Goal: Task Accomplishment & Management: Complete application form

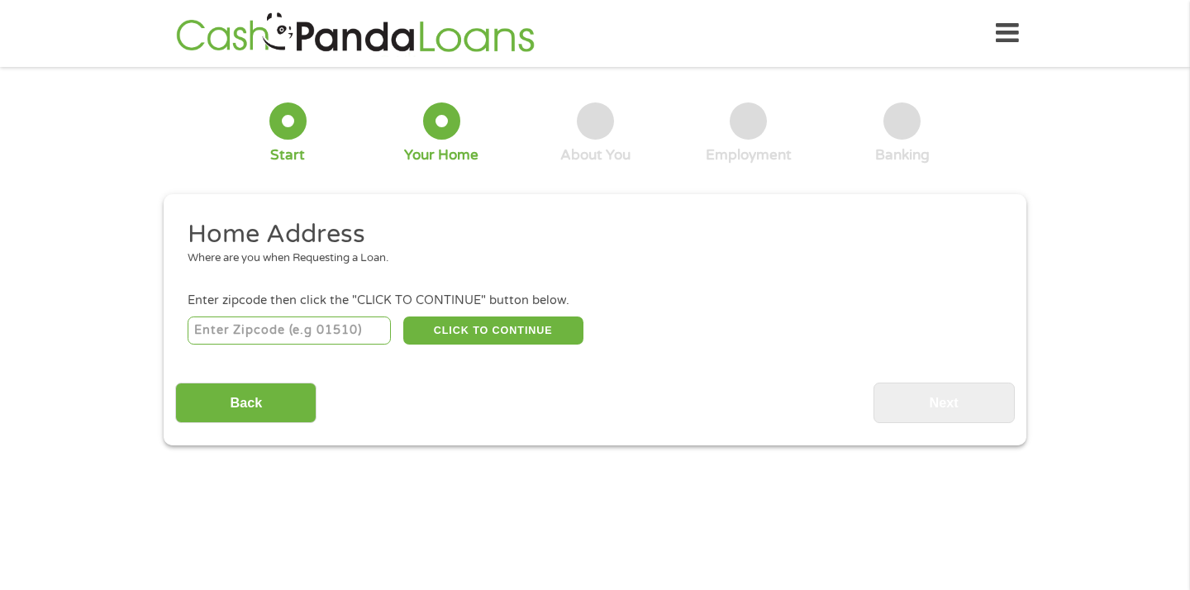
click at [313, 328] on input "number" at bounding box center [290, 331] width 204 height 28
type input "26164"
select select "[US_STATE]"
click at [484, 331] on button "CLICK TO CONTINUE" at bounding box center [493, 331] width 180 height 28
type input "26164"
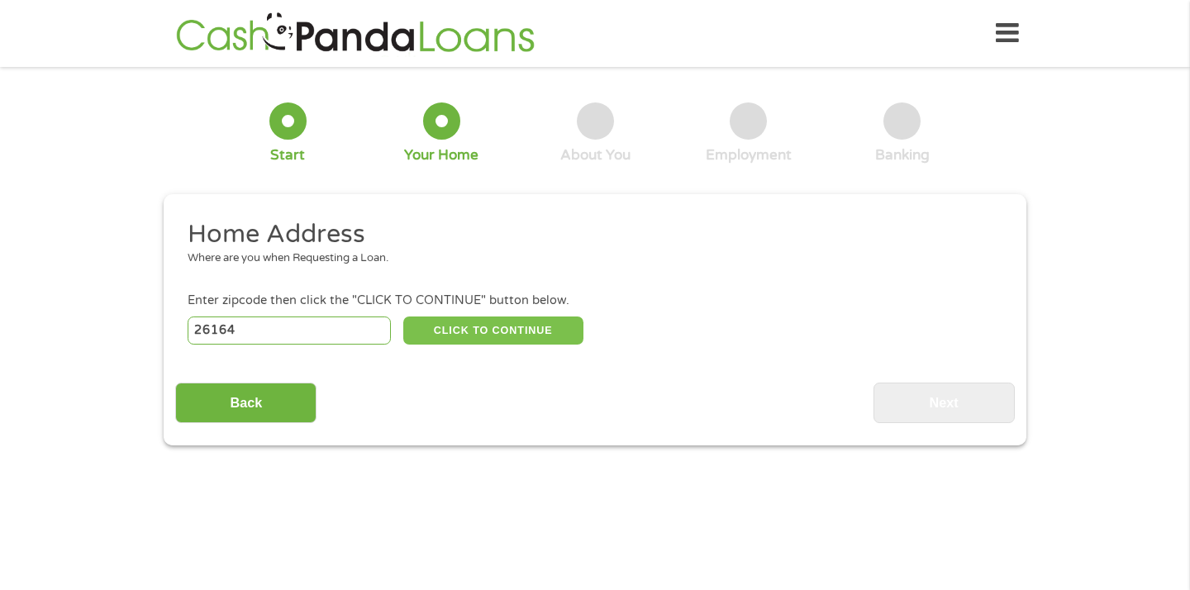
type input "Ravenswood"
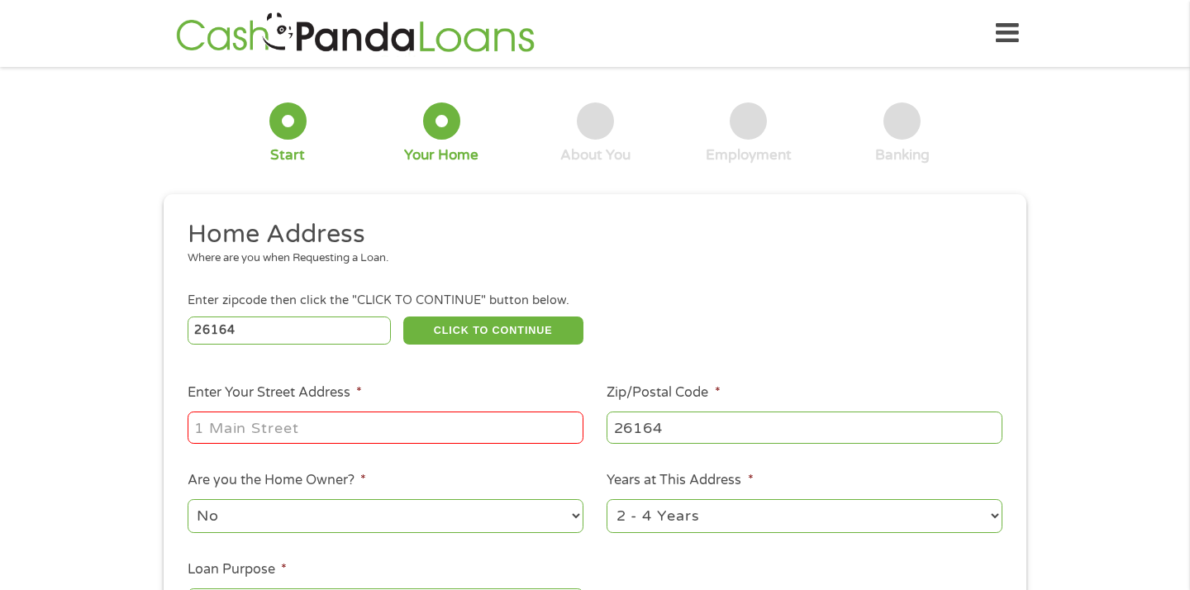
click at [390, 428] on input "Enter Your Street Address *" at bounding box center [386, 427] width 396 height 31
type input "[STREET_ADDRESS]"
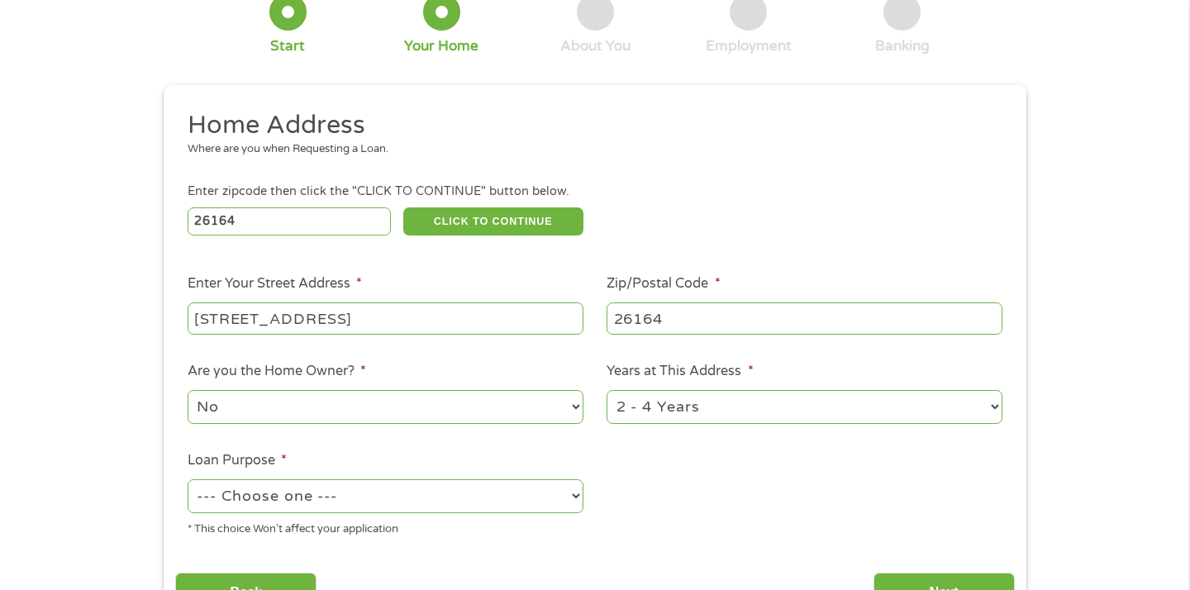
scroll to position [113, 0]
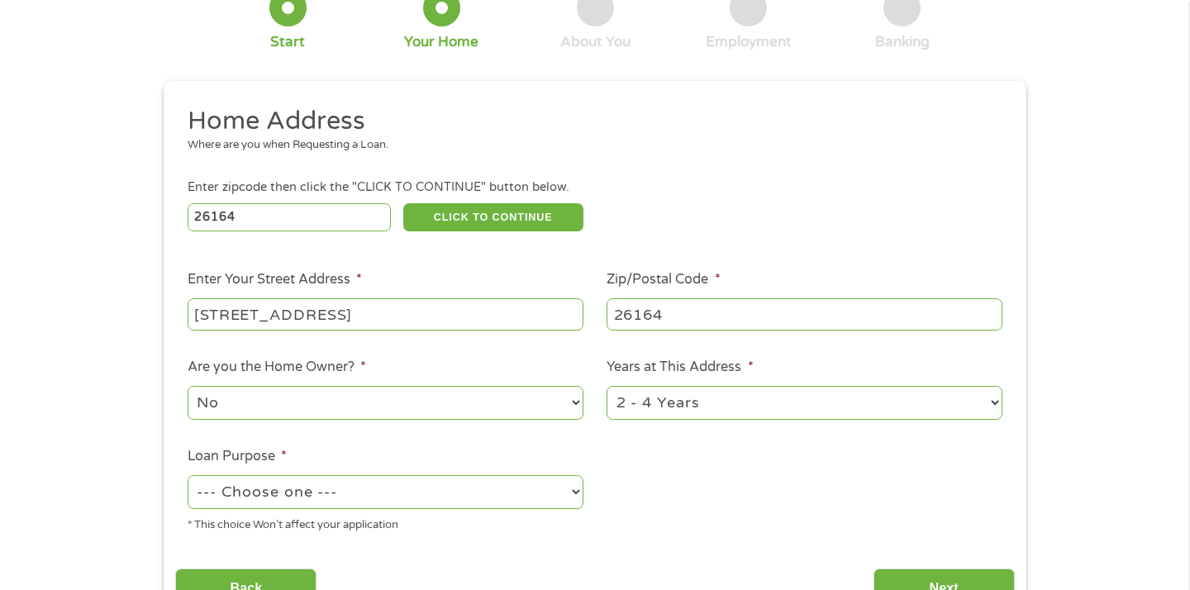
click at [579, 407] on select "No Yes" at bounding box center [386, 403] width 396 height 34
select select "yes"
click at [188, 387] on select "No Yes" at bounding box center [386, 403] width 396 height 34
click at [997, 405] on select "1 Year or less 1 - 2 Years 2 - 4 Years Over 4 Years" at bounding box center [805, 403] width 396 height 34
select select "60months"
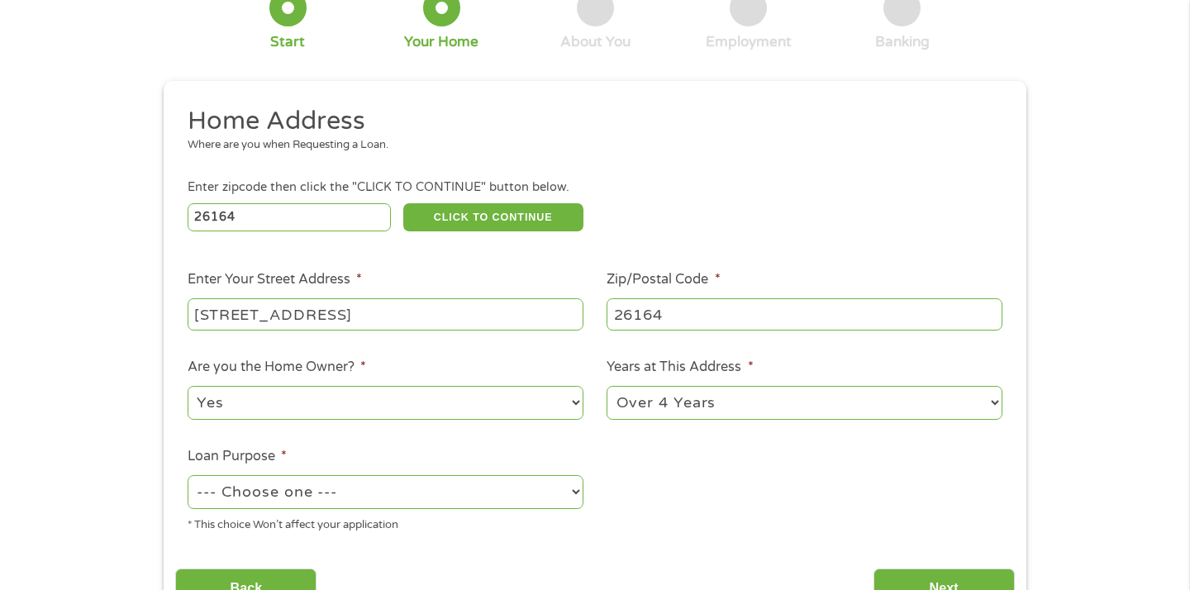
click at [607, 387] on select "1 Year or less 1 - 2 Years 2 - 4 Years Over 4 Years" at bounding box center [805, 403] width 396 height 34
click at [574, 493] on select "--- Choose one --- Pay Bills Debt Consolidation Home Improvement Major Purchase…" at bounding box center [386, 492] width 396 height 34
select select "paybills"
click at [188, 476] on select "--- Choose one --- Pay Bills Debt Consolidation Home Improvement Major Purchase…" at bounding box center [386, 492] width 396 height 34
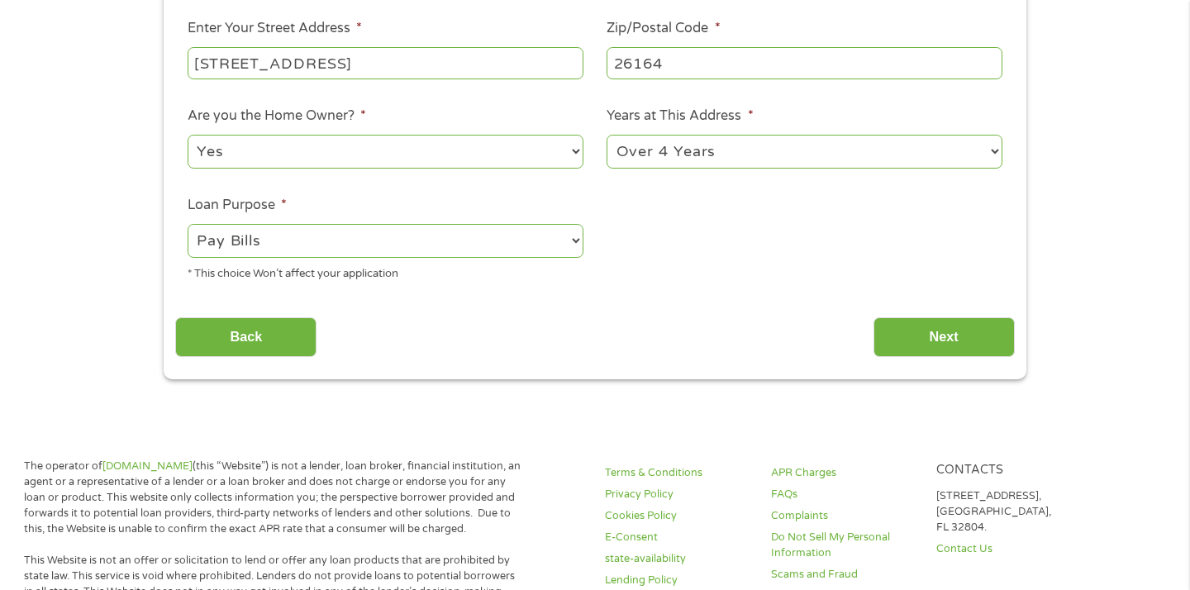
scroll to position [369, 0]
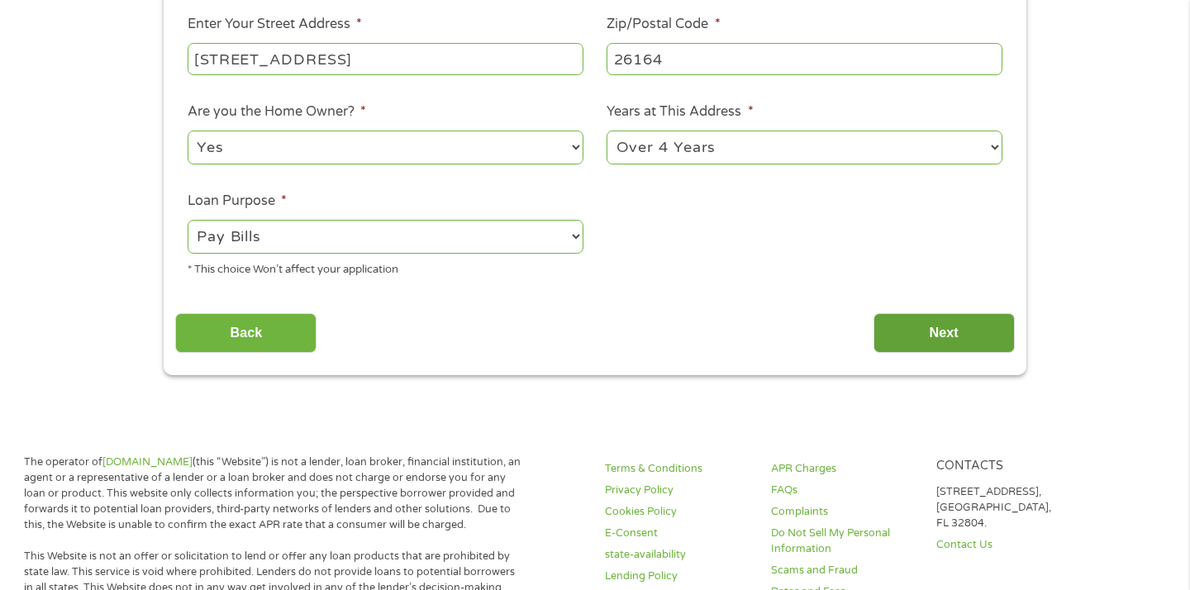
click at [945, 331] on input "Next" at bounding box center [944, 333] width 141 height 41
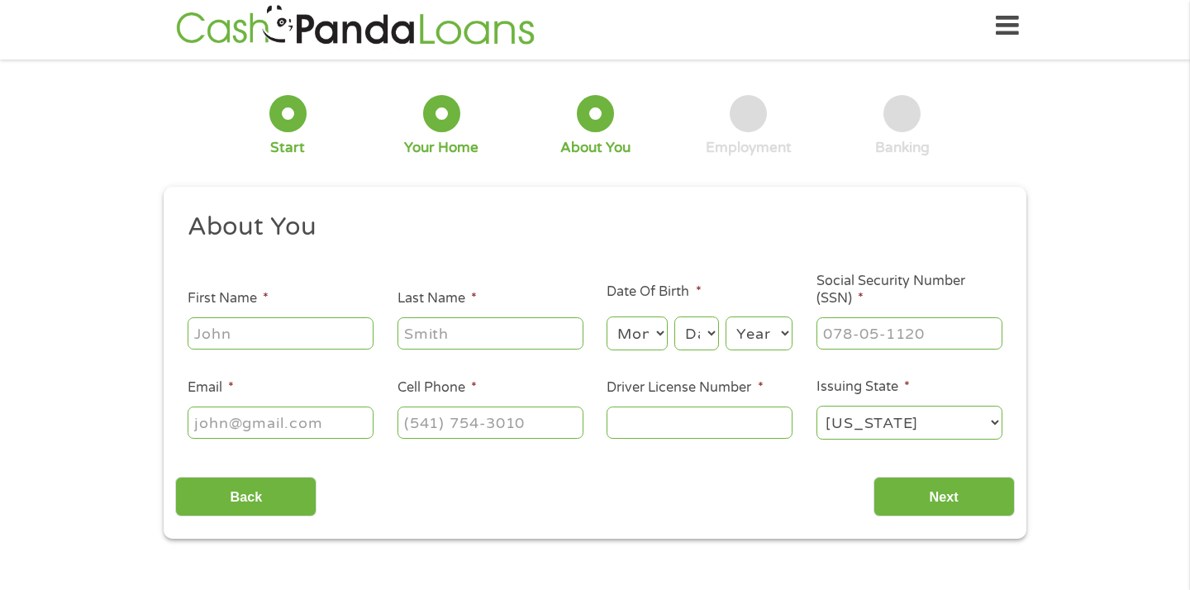
scroll to position [0, 0]
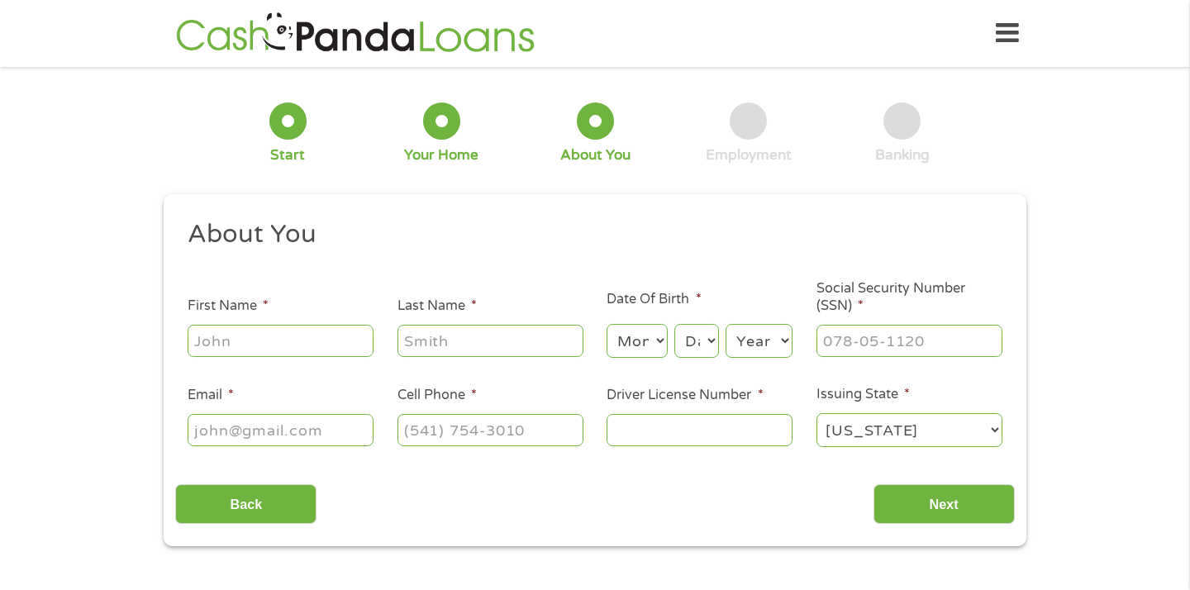
click at [279, 339] on input "First Name *" at bounding box center [281, 340] width 186 height 31
type input "Ben"
type input "[PERSON_NAME]"
click at [665, 343] on select "Month 1 2 3 4 5 6 7 8 9 10 11 12" at bounding box center [637, 341] width 60 height 34
select select "2"
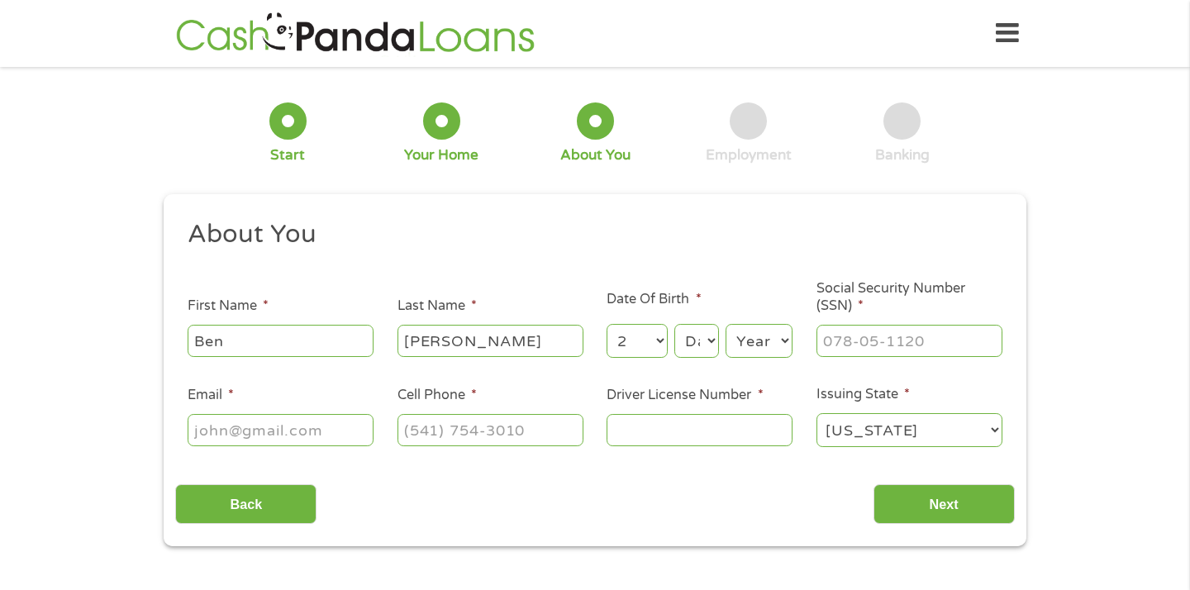
click at [607, 325] on select "Month 1 2 3 4 5 6 7 8 9 10 11 12" at bounding box center [637, 341] width 60 height 34
click at [713, 339] on select "Day 1 2 3 4 5 6 7 8 9 10 11 12 13 14 15 16 17 18 19 20 21 22 23 24 25 26 27 28 …" at bounding box center [697, 341] width 45 height 34
select select "11"
click at [675, 325] on select "Day 1 2 3 4 5 6 7 8 9 10 11 12 13 14 15 16 17 18 19 20 21 22 23 24 25 26 27 28 …" at bounding box center [697, 341] width 45 height 34
click at [786, 342] on select "Year [DATE] 2006 2005 2004 2003 2002 2001 2000 1999 1998 1997 1996 1995 1994 19…" at bounding box center [759, 341] width 67 height 34
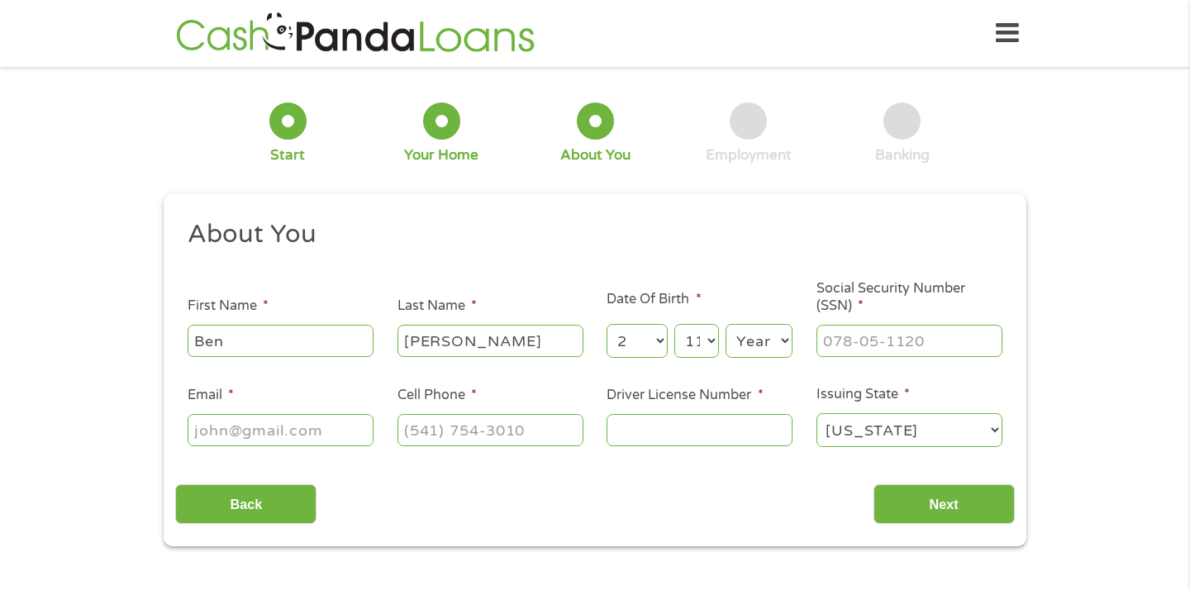
select select "1974"
click at [726, 325] on select "Year [DATE] 2006 2005 2004 2003 2002 2001 2000 1999 1998 1997 1996 1995 1994 19…" at bounding box center [759, 341] width 67 height 34
click at [909, 345] on input "___-__-____" at bounding box center [910, 340] width 186 height 31
type input "234-29-6151"
click at [312, 433] on input "Email *" at bounding box center [281, 429] width 186 height 31
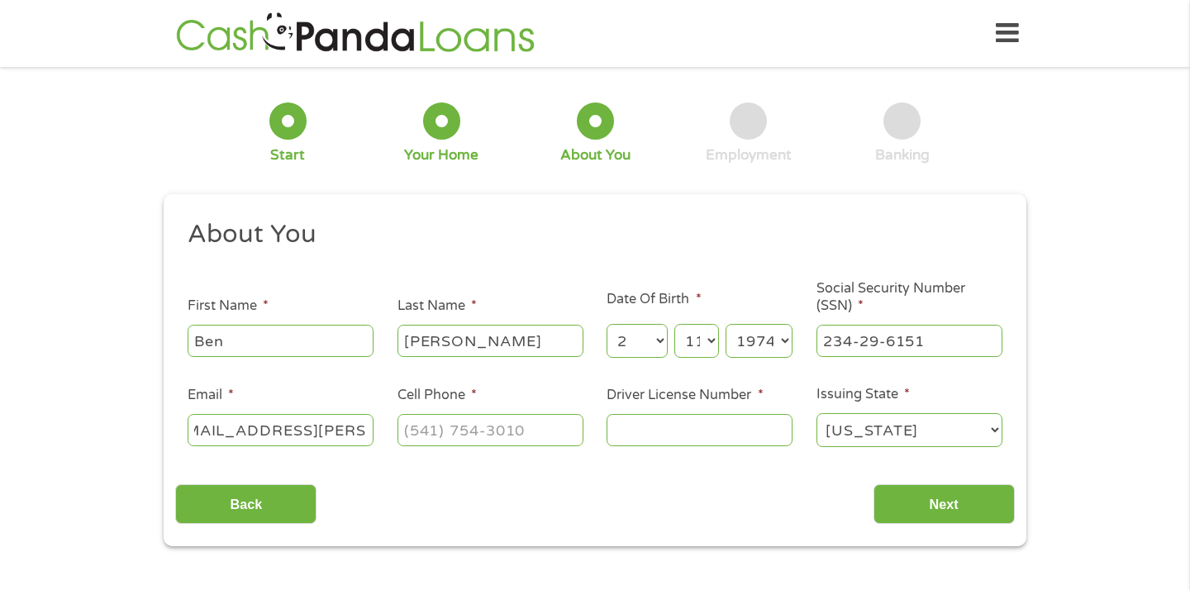
scroll to position [0, 44]
type input "[EMAIL_ADDRESS][PERSON_NAME][DOMAIN_NAME]"
type input "[PHONE_NUMBER]"
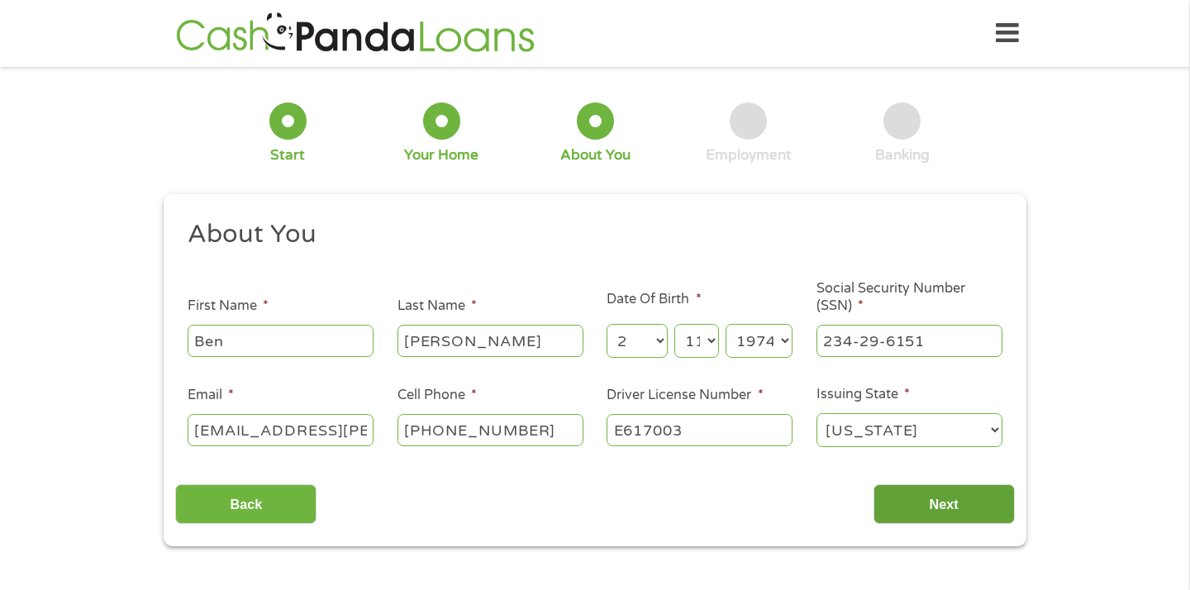
type input "E617003"
click at [941, 501] on input "Next" at bounding box center [944, 504] width 141 height 41
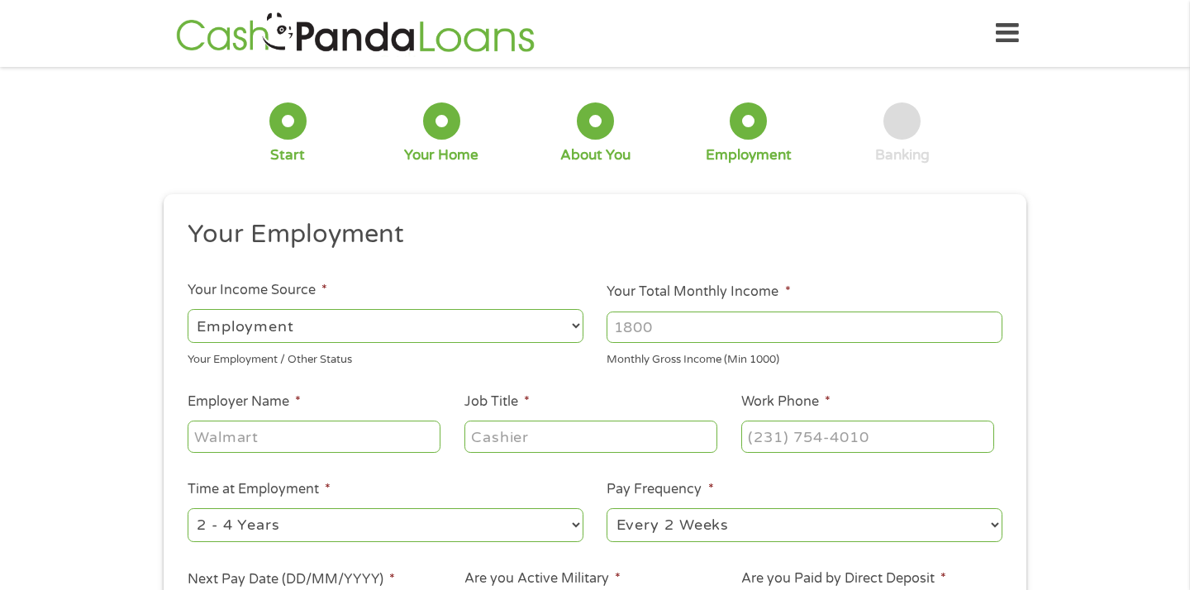
scroll to position [7, 7]
click at [993, 322] on input "1000" at bounding box center [805, 327] width 396 height 31
click at [992, 330] on input "1000" at bounding box center [805, 327] width 396 height 31
click at [859, 322] on input "1000" at bounding box center [805, 327] width 396 height 31
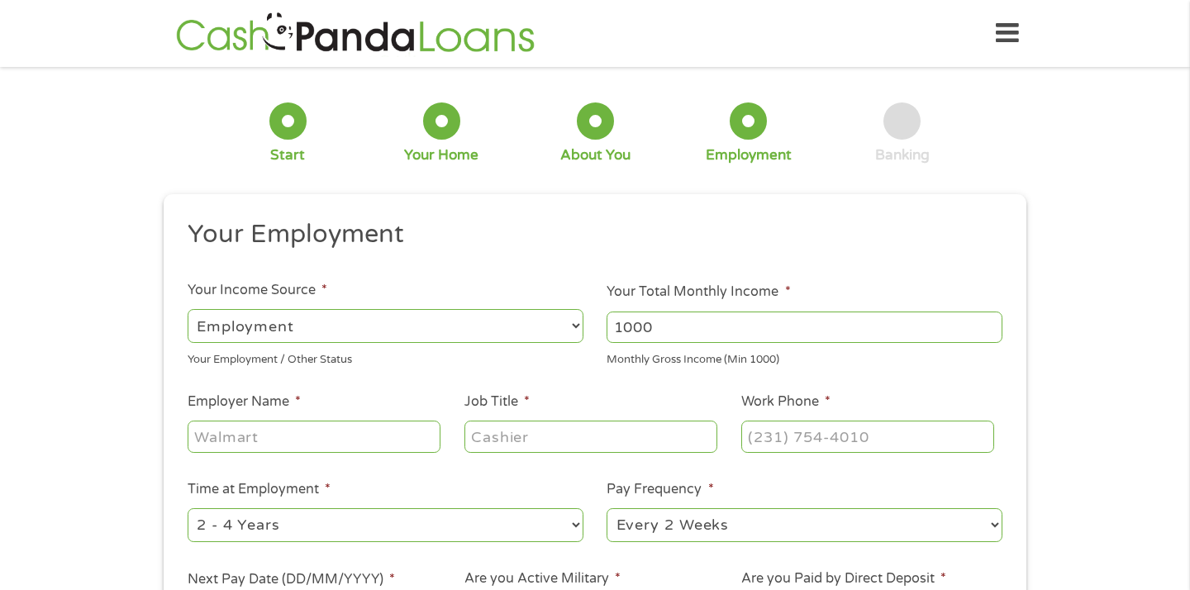
click at [859, 322] on input "1000" at bounding box center [805, 327] width 396 height 31
type input "5500"
click at [418, 438] on input "Employer Name *" at bounding box center [314, 436] width 253 height 31
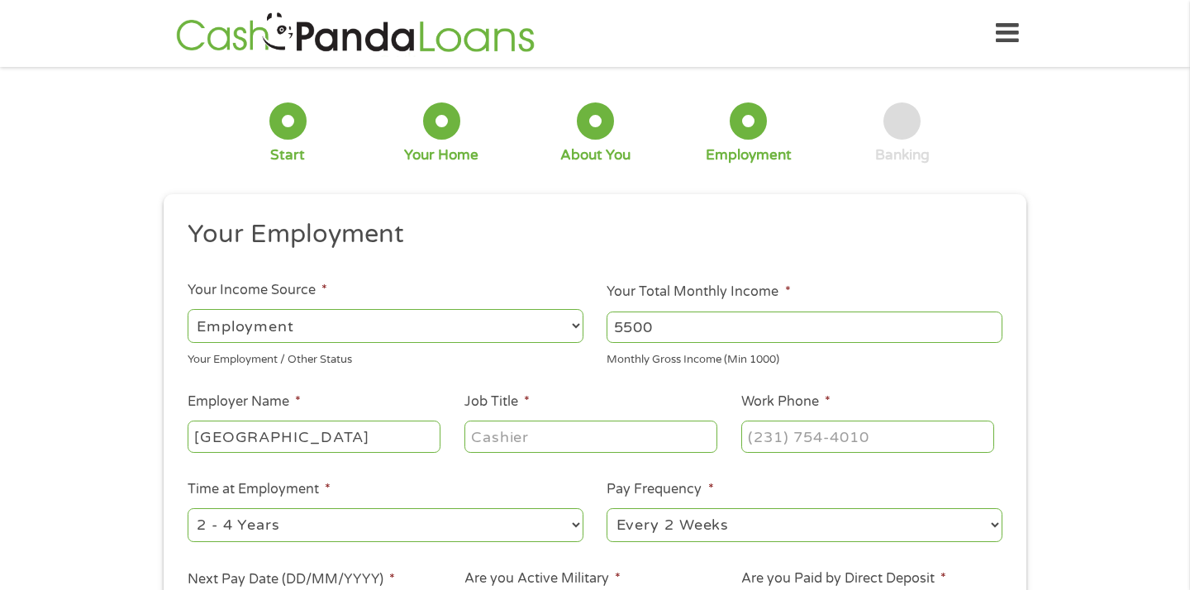
type input "[GEOGRAPHIC_DATA]"
type input "Teacher"
type input "[PHONE_NUMBER]"
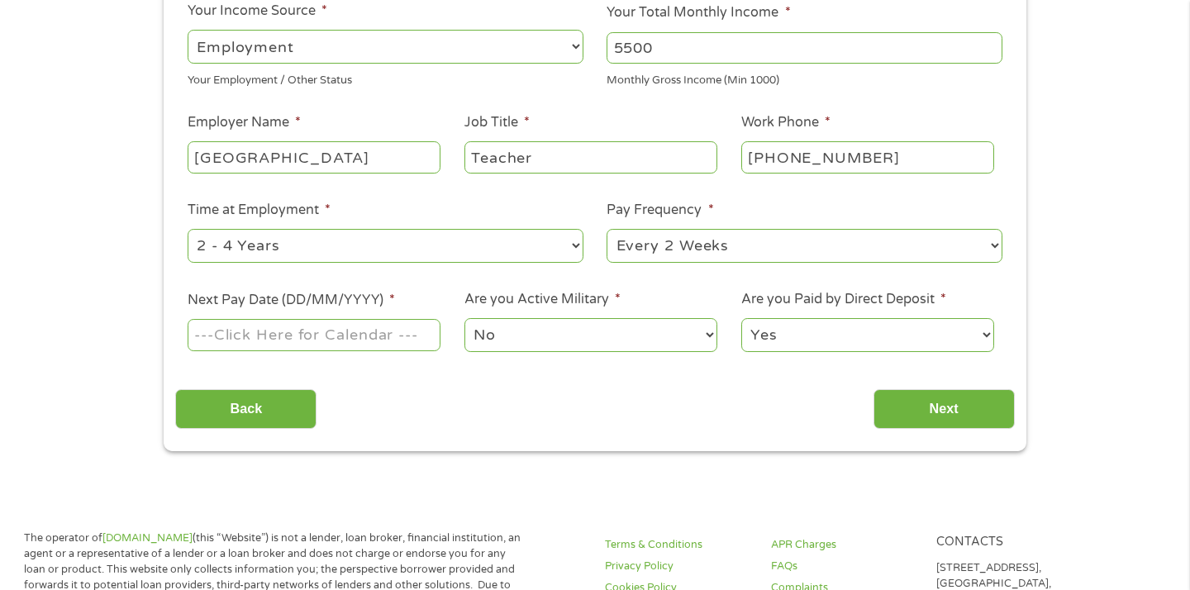
scroll to position [317, 0]
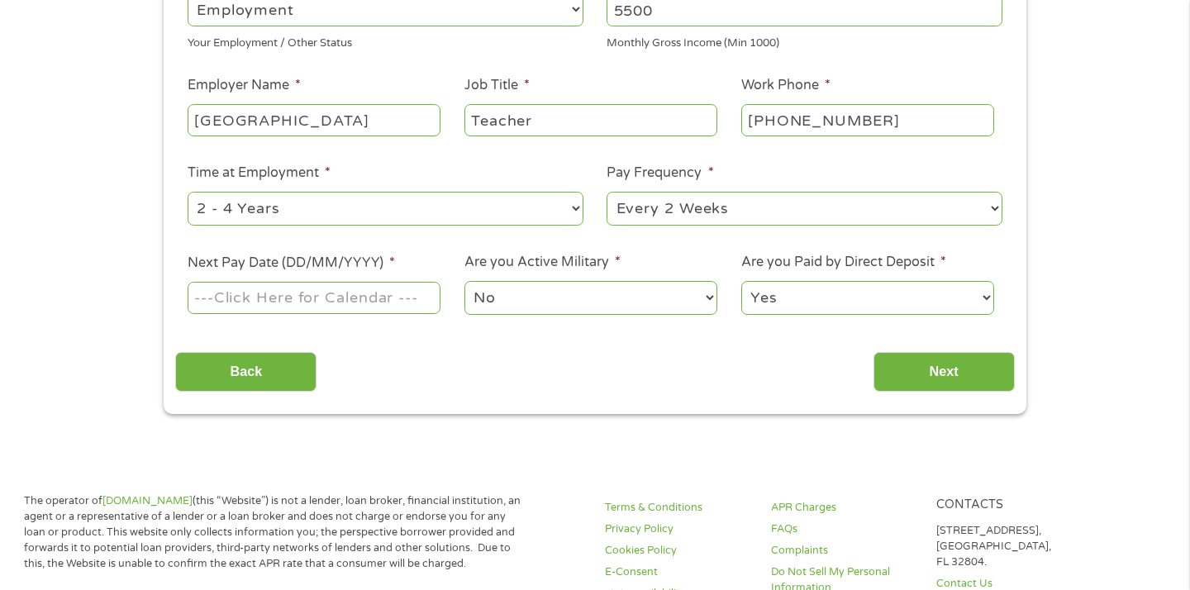
click at [579, 211] on select "--- Choose one --- 1 Year or less 1 - 2 Years 2 - 4 Years Over 4 Years" at bounding box center [386, 209] width 396 height 34
select select "60months"
click at [188, 192] on select "--- Choose one --- 1 Year or less 1 - 2 Years 2 - 4 Years Over 4 Years" at bounding box center [386, 209] width 396 height 34
click at [997, 209] on select "--- Choose one --- Every 2 Weeks Every Week Monthly Semi-Monthly" at bounding box center [805, 209] width 396 height 34
select select "semimonthly"
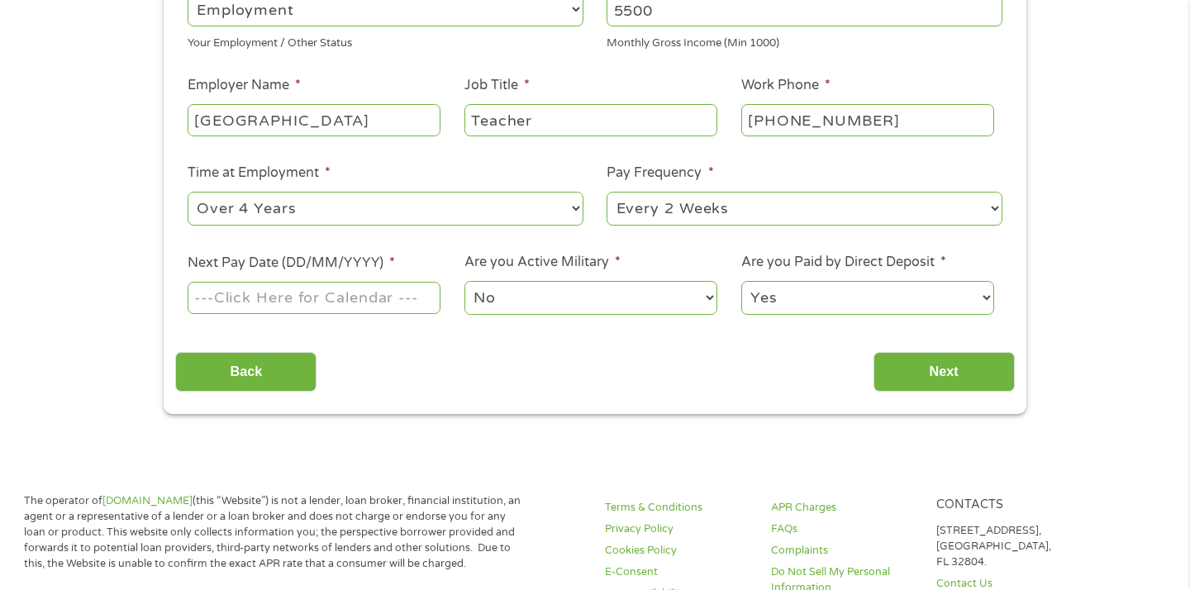
click at [607, 192] on select "--- Choose one --- Every 2 Weeks Every Week Monthly Semi-Monthly" at bounding box center [805, 209] width 396 height 34
click at [359, 298] on input "Next Pay Date (DD/MM/YYYY) *" at bounding box center [314, 297] width 253 height 31
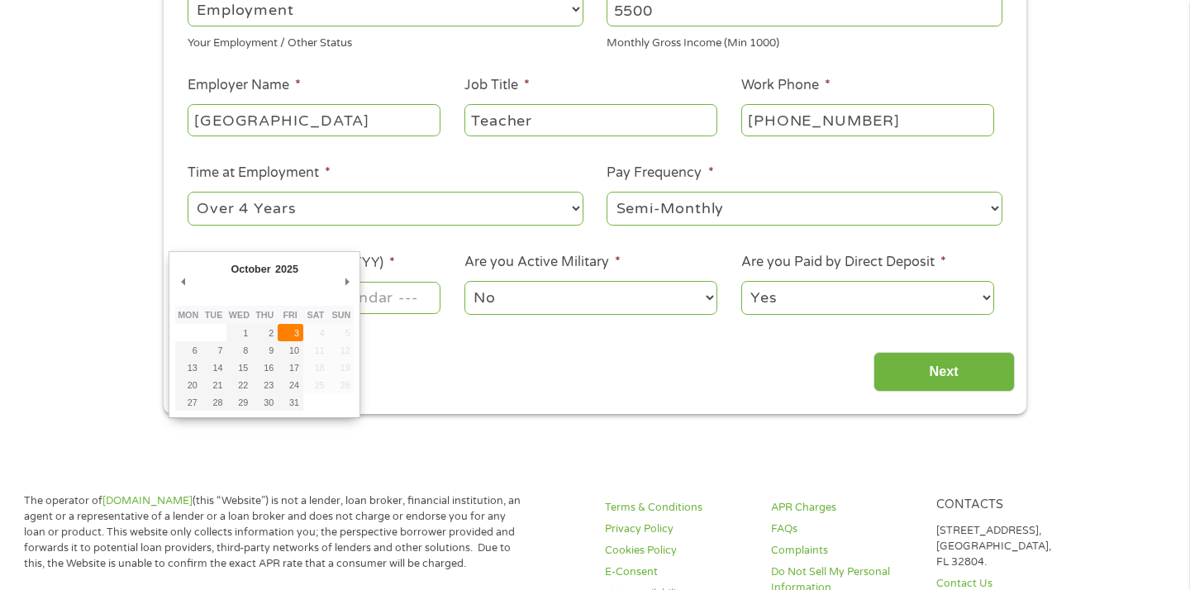
type input "[DATE]"
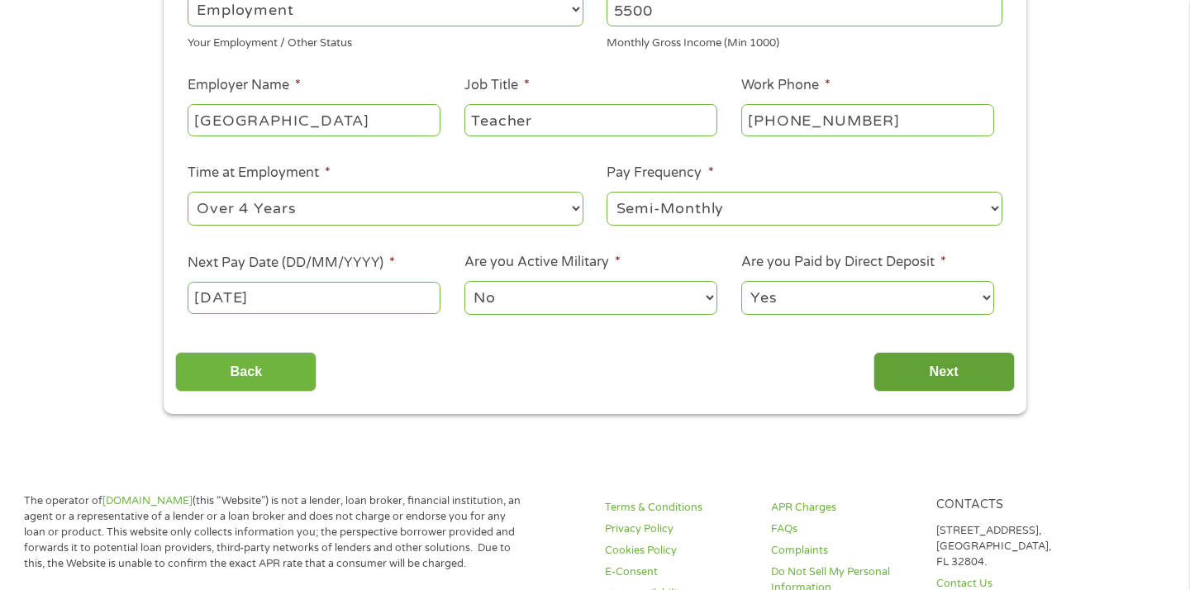
click at [937, 370] on input "Next" at bounding box center [944, 372] width 141 height 41
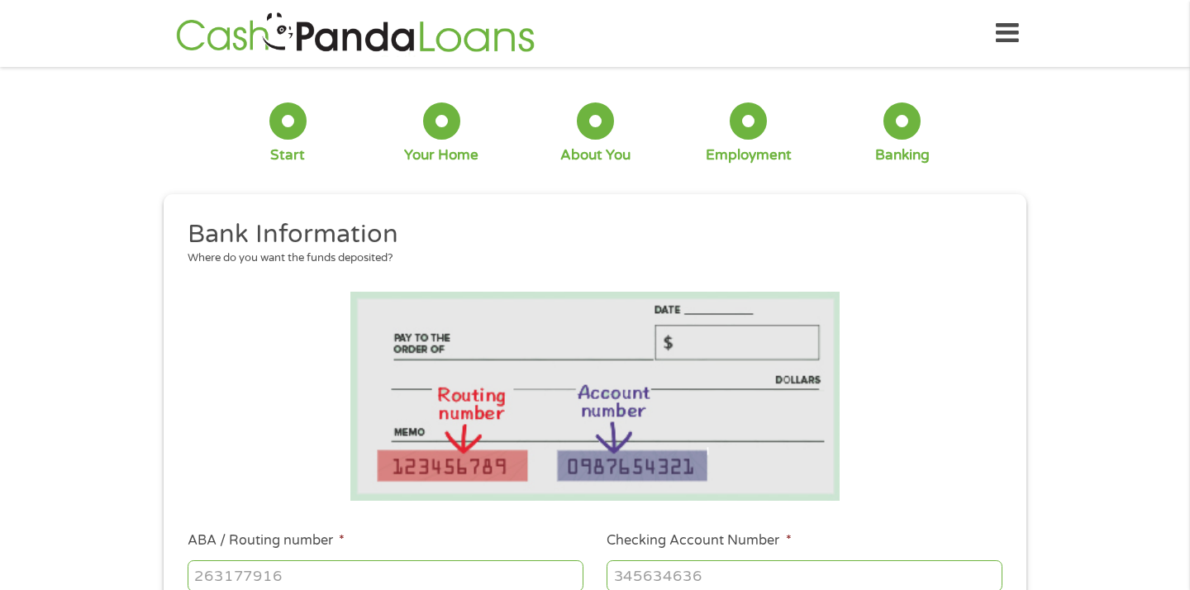
scroll to position [288, 0]
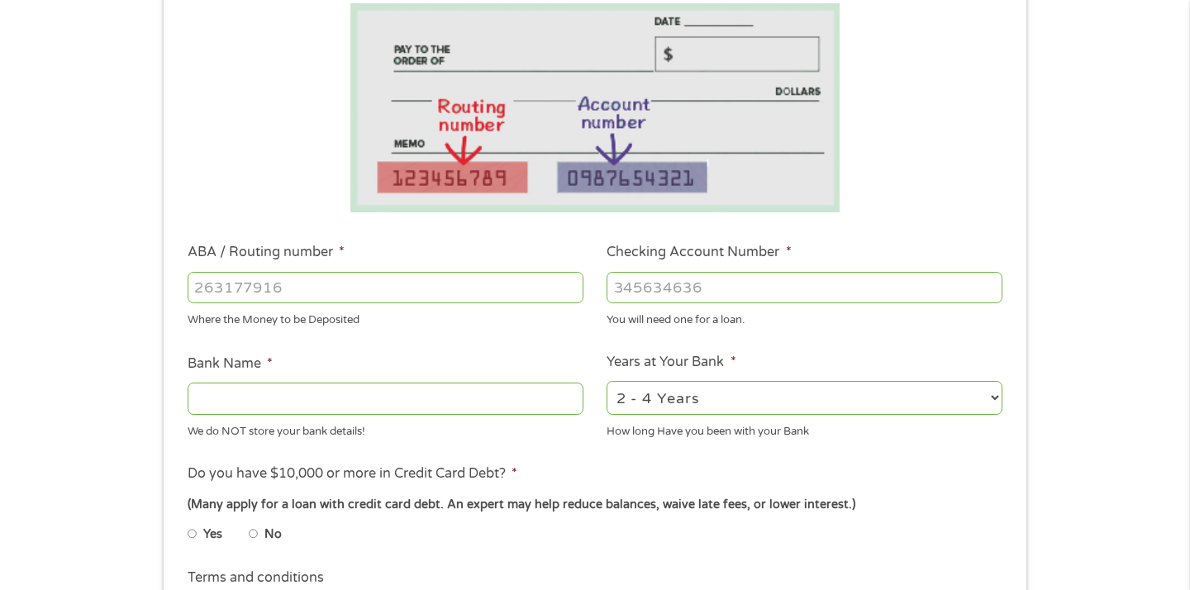
click at [390, 293] on input "ABA / Routing number *" at bounding box center [386, 287] width 396 height 31
type input "043400036"
type input "WESBANCO BANK INC"
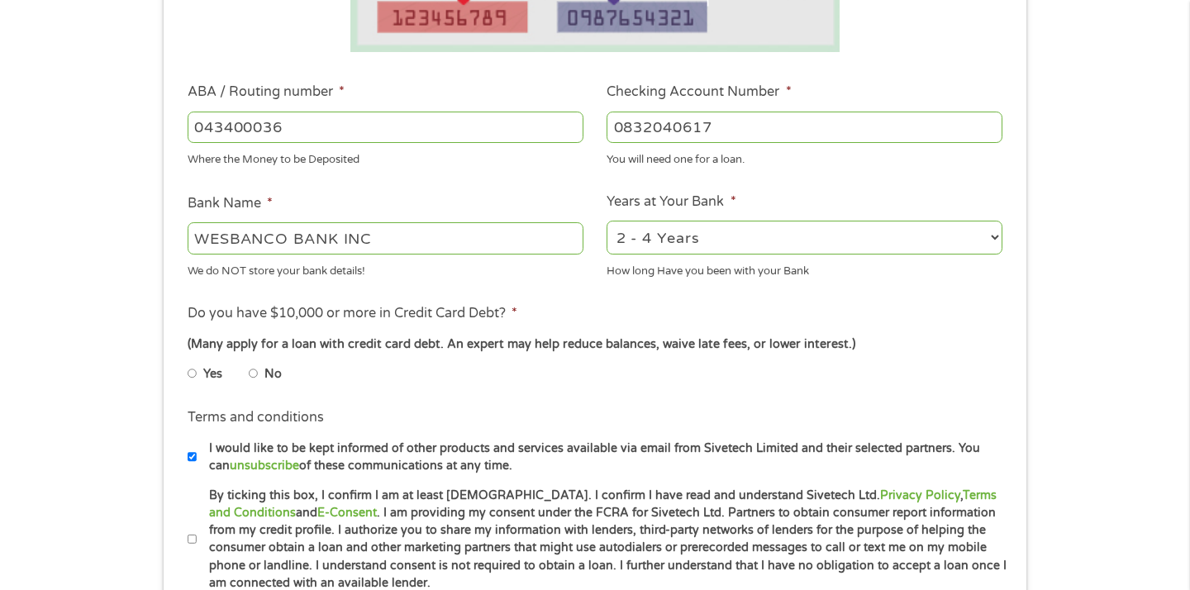
type input "0832040617"
click at [991, 244] on select "2 - 4 Years 6 - 12 Months 1 - 2 Years Over 4 Years" at bounding box center [805, 238] width 396 height 34
select select "60months"
click at [607, 221] on select "2 - 4 Years 6 - 12 Months 1 - 2 Years Over 4 Years" at bounding box center [805, 238] width 396 height 34
click at [193, 374] on input "Yes" at bounding box center [193, 373] width 10 height 26
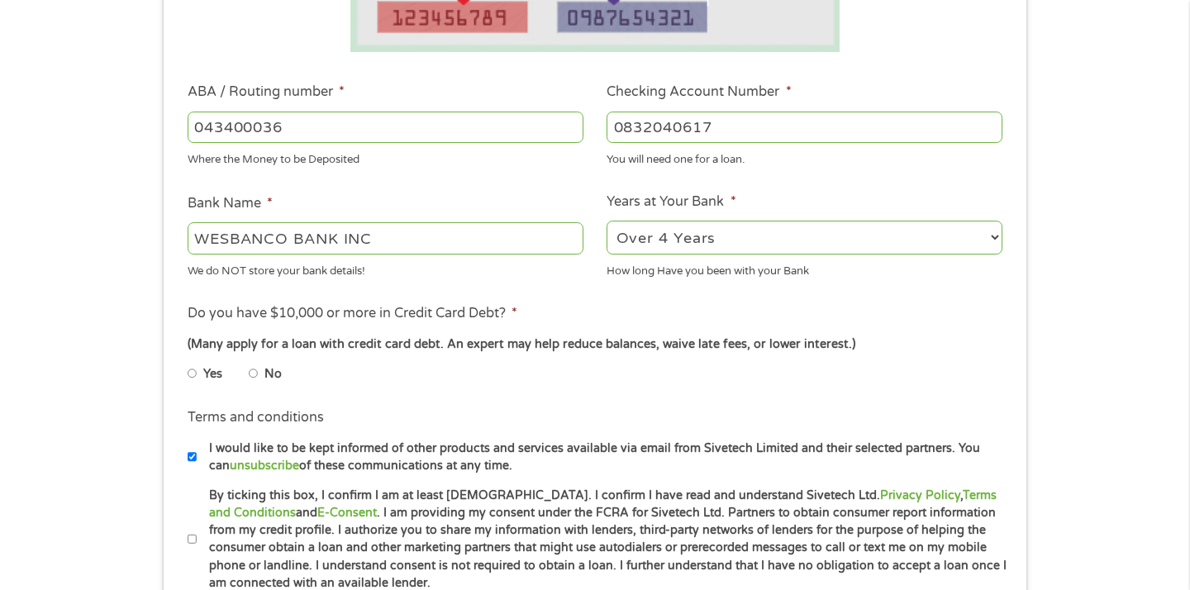
radio input "true"
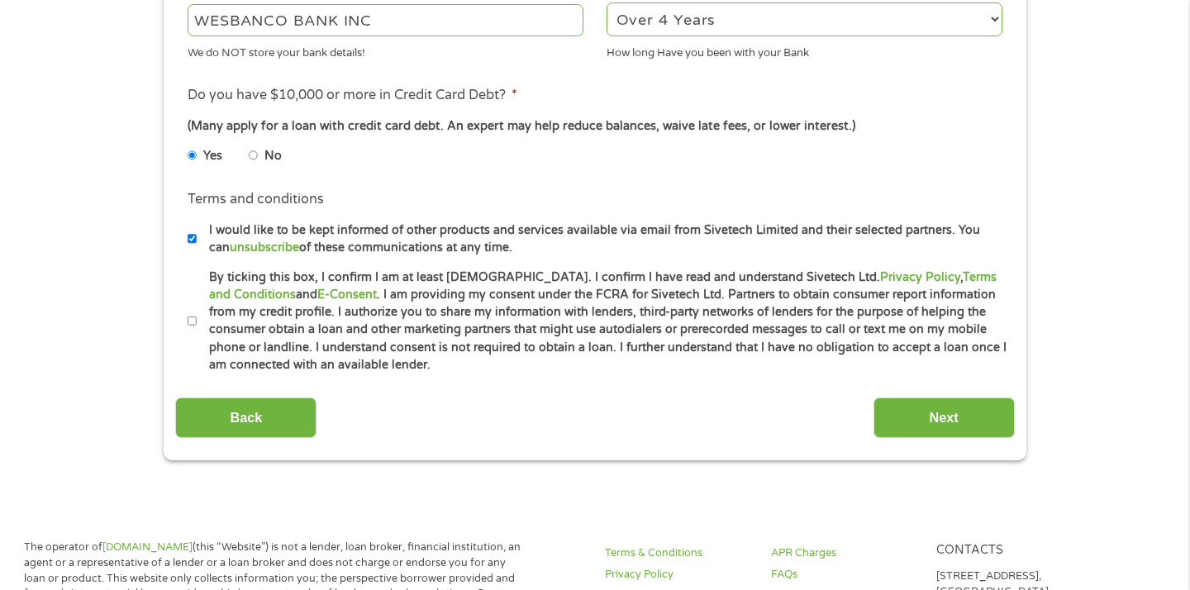
scroll to position [683, 0]
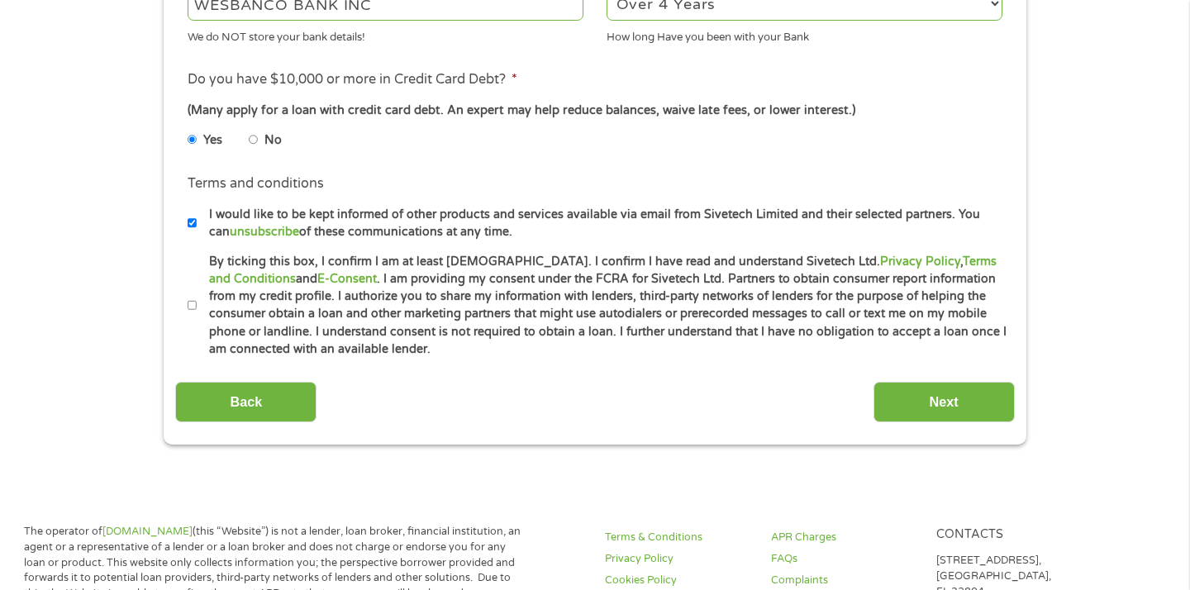
click at [192, 305] on input "By ticking this box, I confirm I am at least [DEMOGRAPHIC_DATA]. I confirm I ha…" at bounding box center [193, 306] width 10 height 26
checkbox input "true"
click at [191, 222] on input "I would like to be kept informed of other products and services available via e…" at bounding box center [193, 223] width 10 height 26
checkbox input "false"
click at [940, 405] on input "Next" at bounding box center [944, 402] width 141 height 41
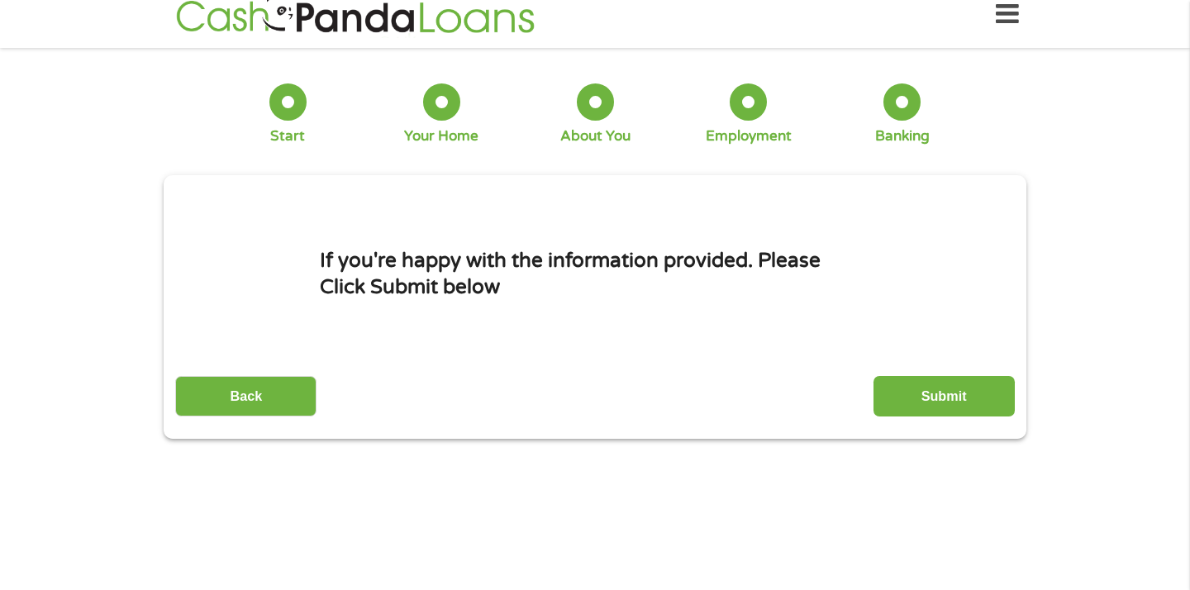
scroll to position [0, 0]
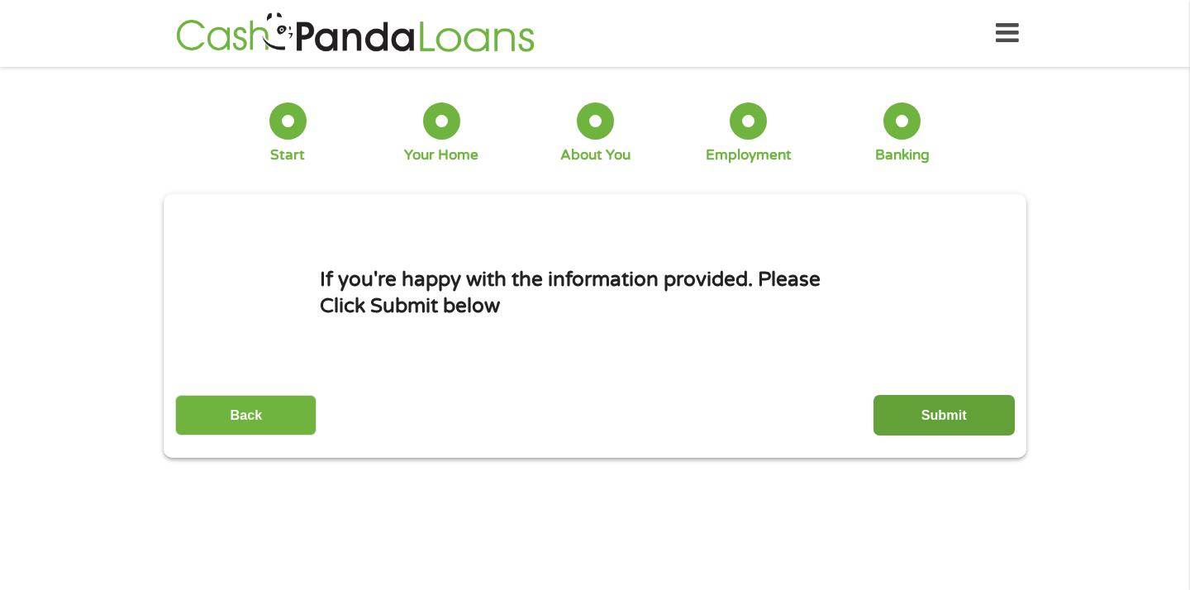
click at [935, 412] on input "Submit" at bounding box center [944, 415] width 141 height 41
